Goal: Transaction & Acquisition: Obtain resource

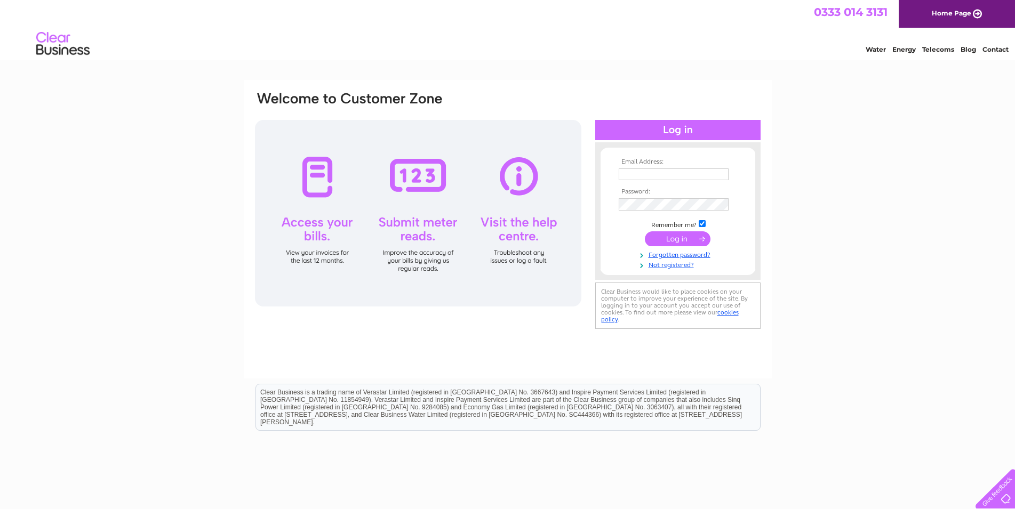
click at [649, 174] on input "text" at bounding box center [674, 175] width 110 height 12
type input "[EMAIL_ADDRESS][DOMAIN_NAME]"
click at [676, 243] on input "submit" at bounding box center [678, 239] width 66 height 15
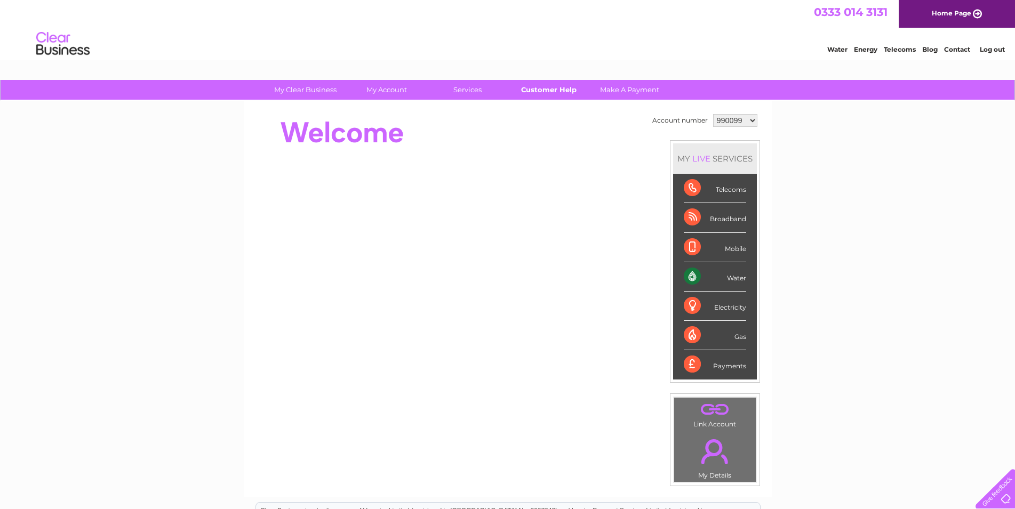
click at [544, 90] on link "Customer Help" at bounding box center [548, 90] width 88 height 20
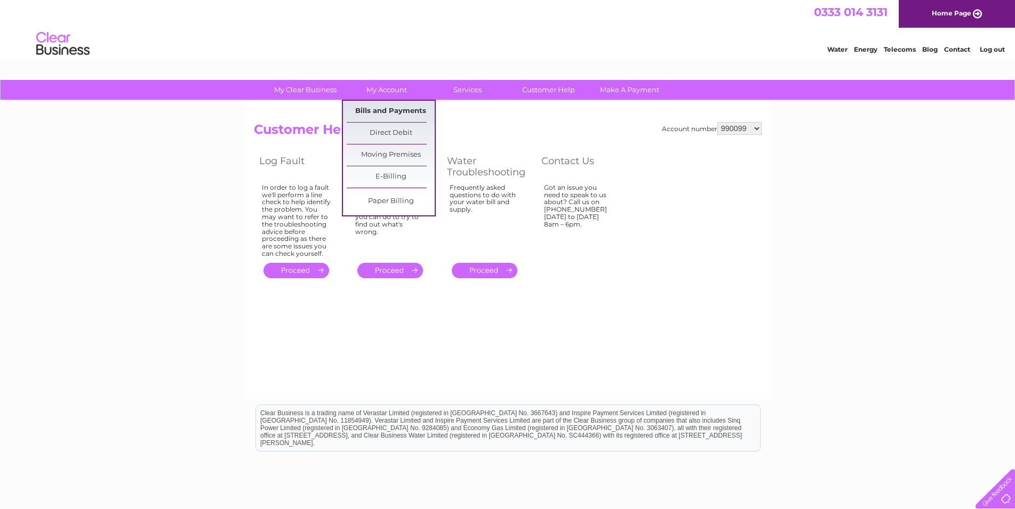
click at [370, 109] on link "Bills and Payments" at bounding box center [391, 111] width 88 height 21
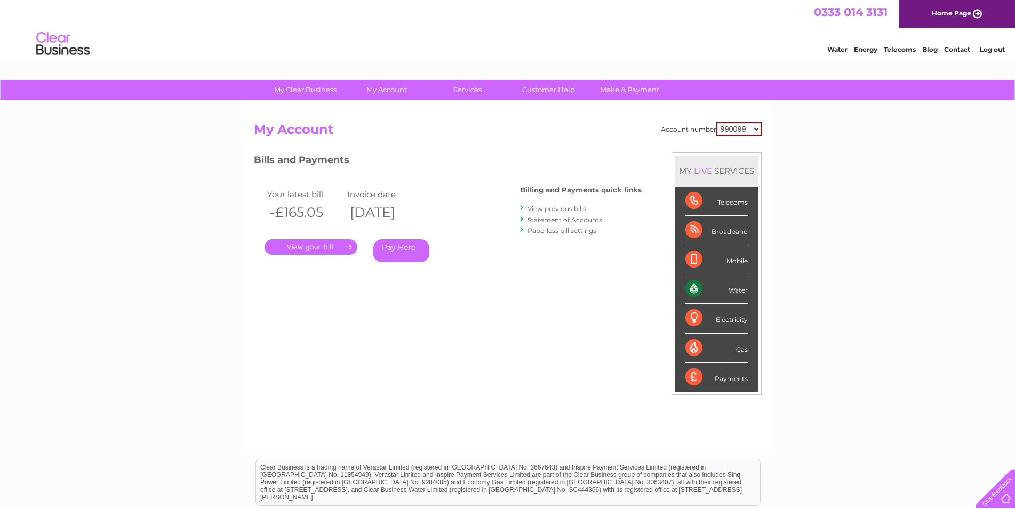
click at [326, 252] on link "." at bounding box center [310, 246] width 93 height 15
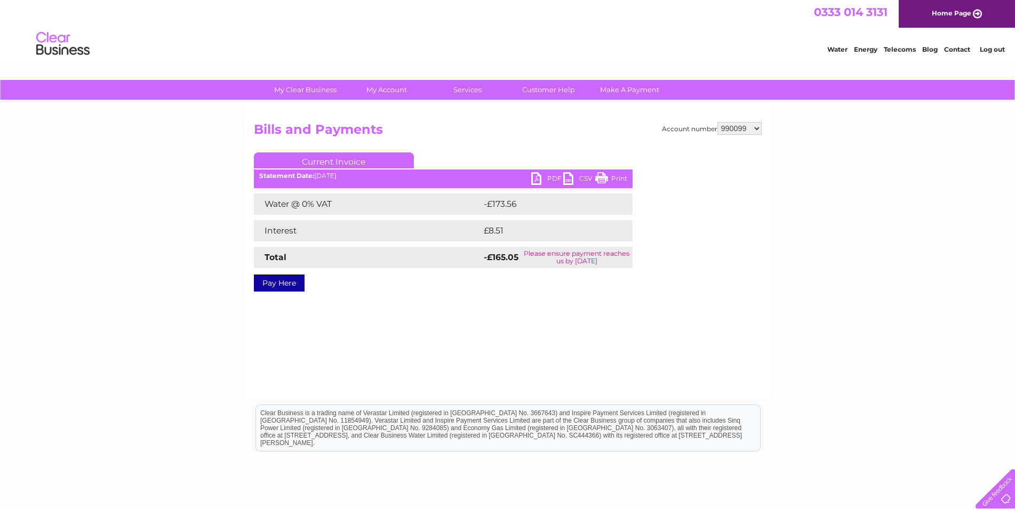
click at [548, 178] on link "PDF" at bounding box center [547, 179] width 32 height 15
click at [717, 122] on select "990099 1091610" at bounding box center [739, 128] width 44 height 13
click at [757, 127] on select "990099 1091610" at bounding box center [739, 128] width 44 height 13
click at [717, 122] on select "990099 1091610" at bounding box center [739, 128] width 44 height 13
click at [757, 127] on select "990099 1091610" at bounding box center [739, 128] width 44 height 13
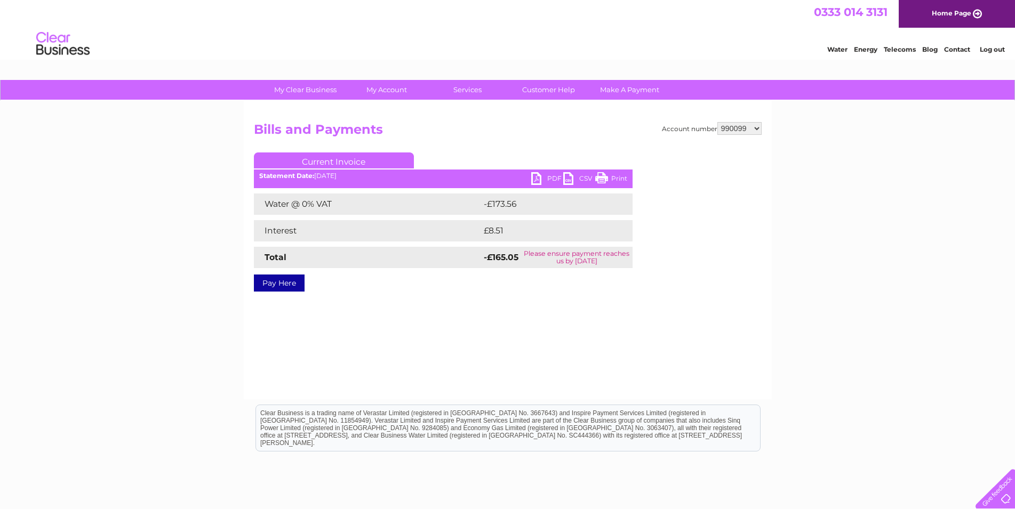
click at [717, 122] on select "990099 1091610" at bounding box center [739, 128] width 44 height 13
